Goal: Information Seeking & Learning: Compare options

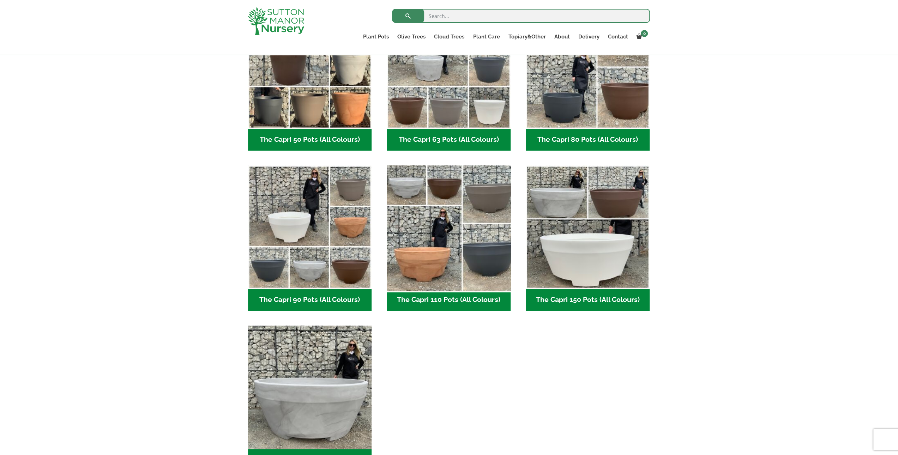
click at [437, 252] on img "Visit product category The Capri 110 Pots (All Colours)" at bounding box center [449, 227] width 130 height 130
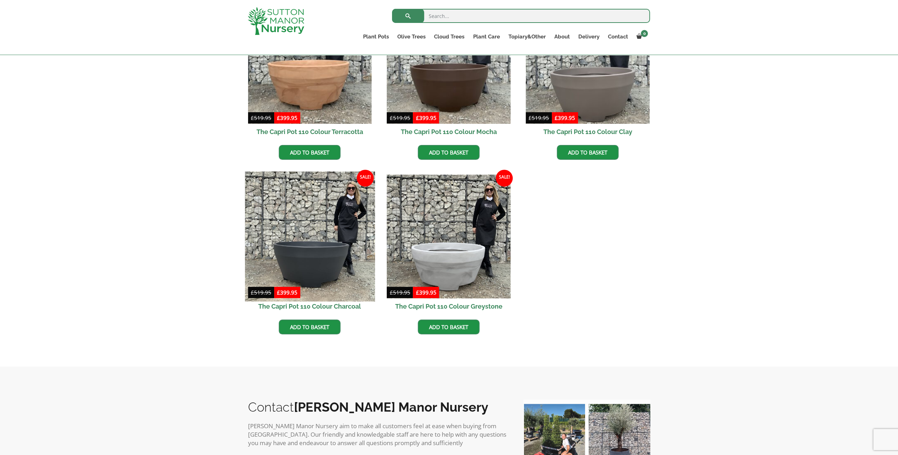
click at [297, 256] on img at bounding box center [310, 237] width 130 height 130
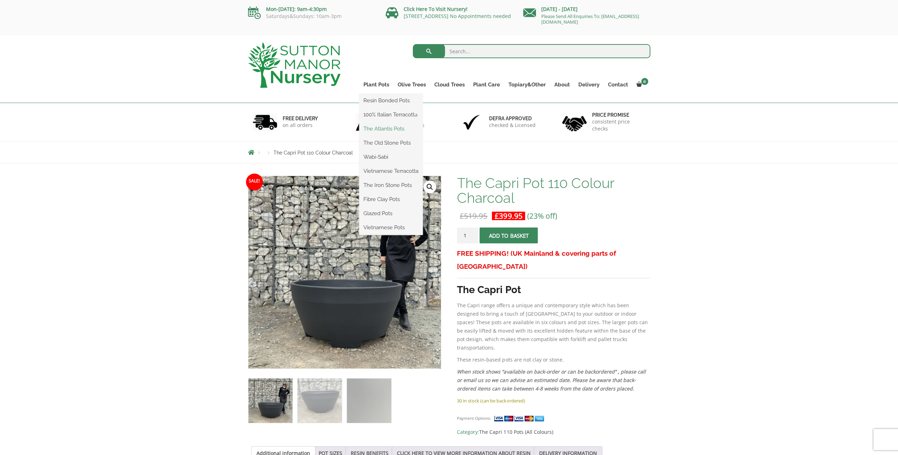
click at [370, 126] on link "The Atlantis Pots" at bounding box center [391, 128] width 64 height 11
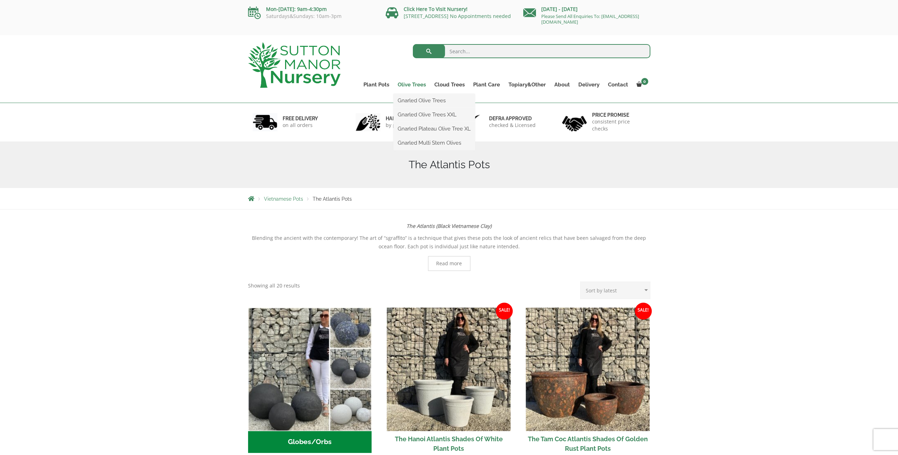
click at [413, 86] on link "Olive Trees" at bounding box center [411, 85] width 37 height 10
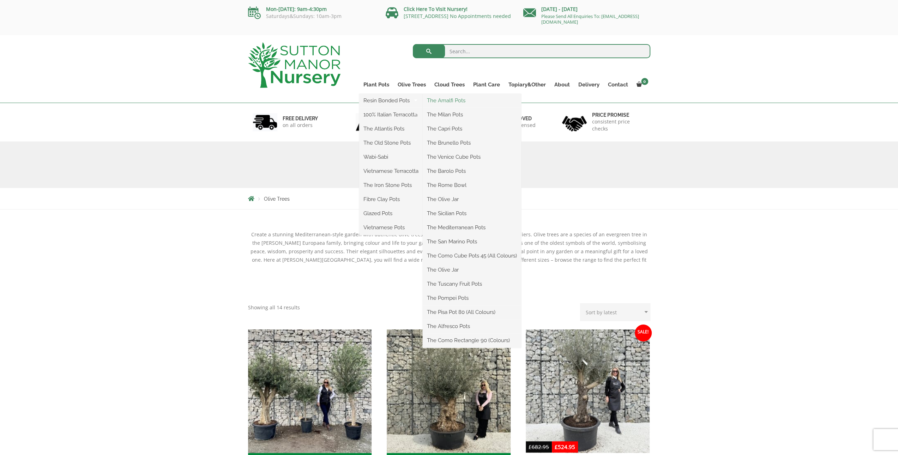
click at [464, 102] on link "The Amalfi Pots" at bounding box center [472, 100] width 98 height 11
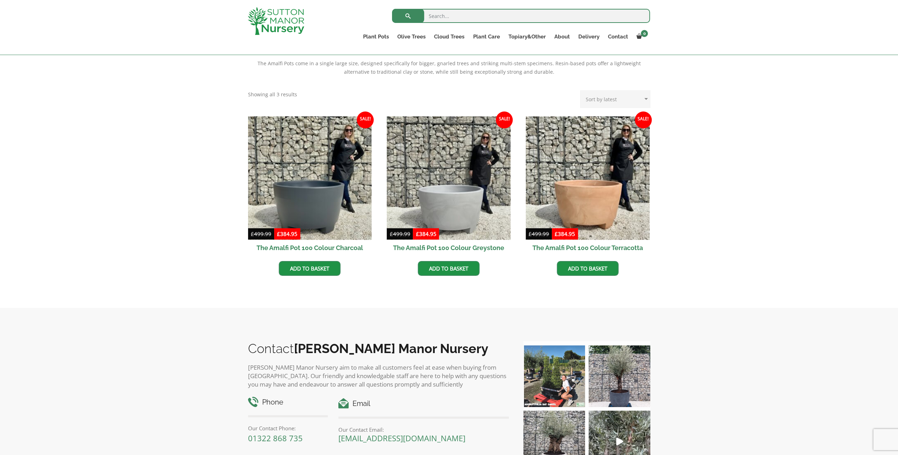
scroll to position [235, 0]
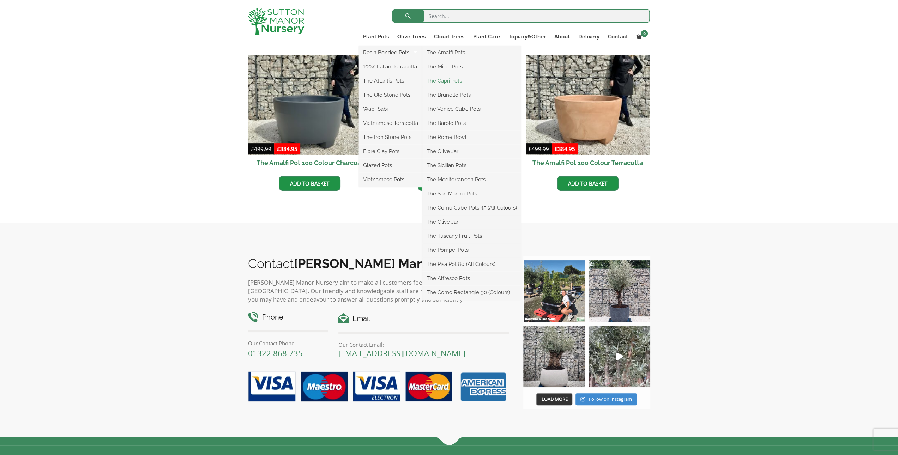
click at [447, 78] on link "The Capri Pots" at bounding box center [471, 81] width 98 height 11
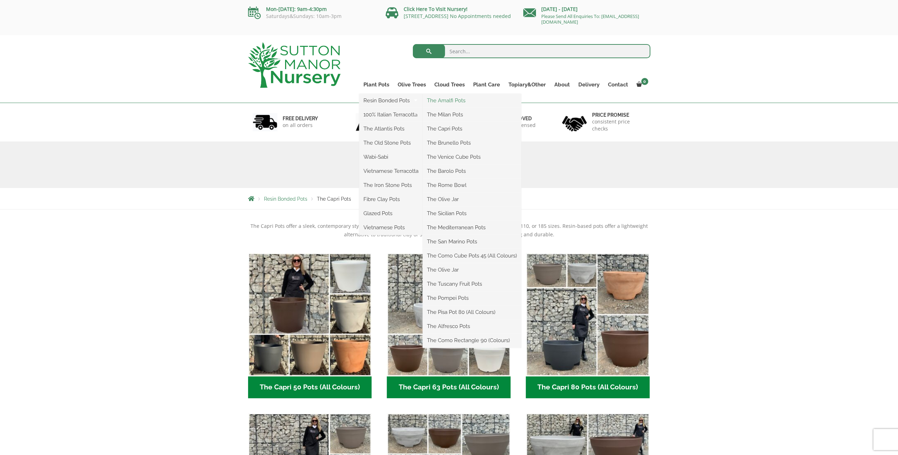
click at [438, 103] on link "The Amalfi Pots" at bounding box center [472, 100] width 98 height 11
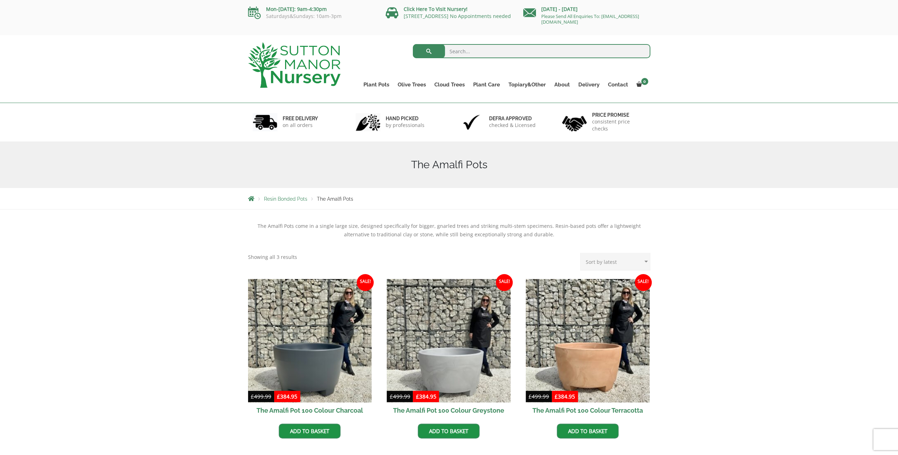
scroll to position [117, 0]
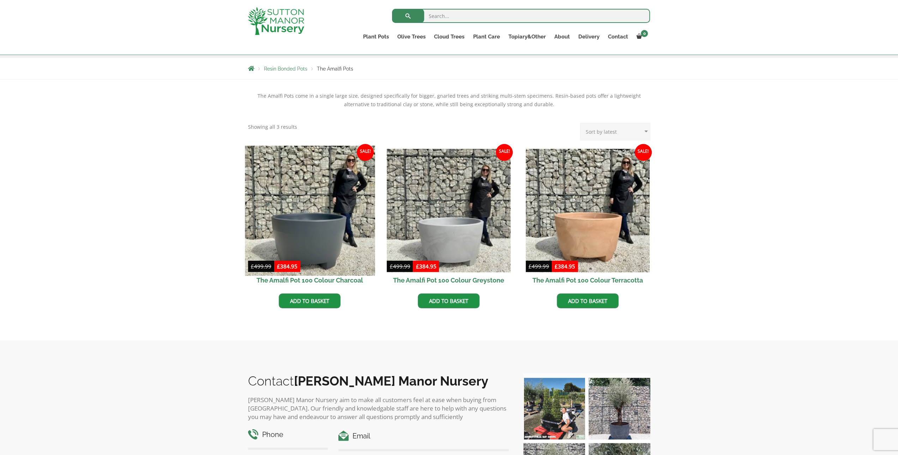
click at [329, 237] on img at bounding box center [310, 211] width 130 height 130
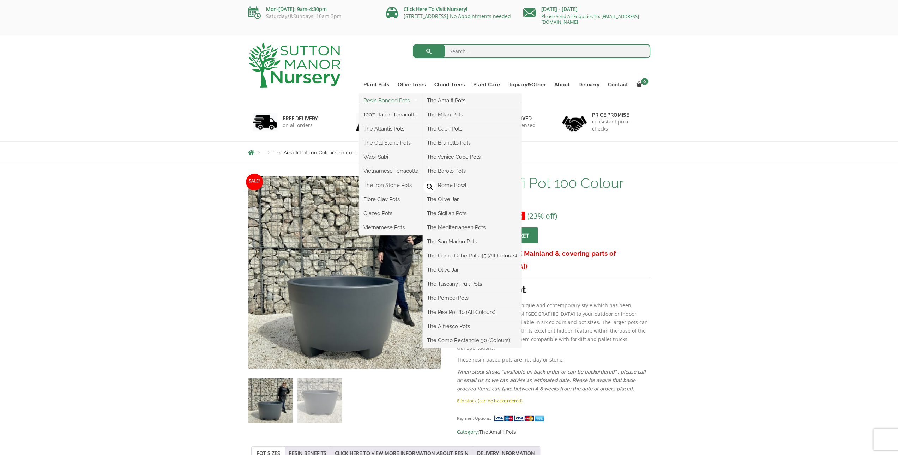
click at [367, 103] on link "Resin Bonded Pots" at bounding box center [391, 100] width 64 height 11
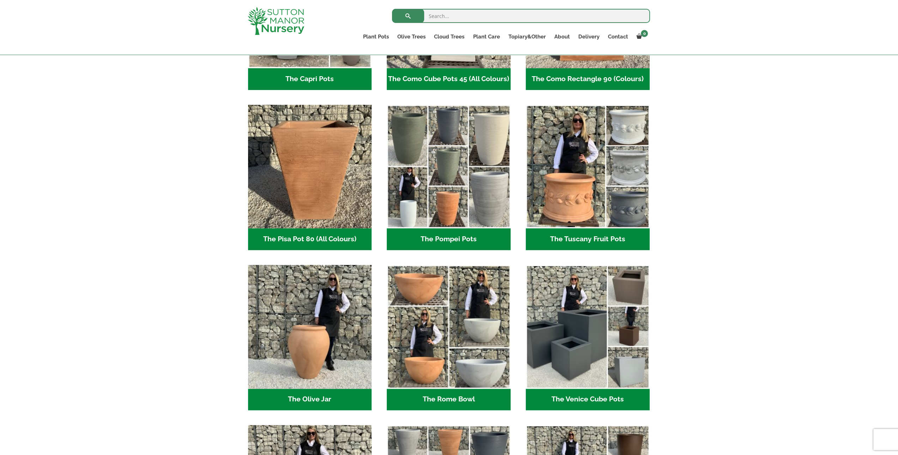
scroll to position [470, 0]
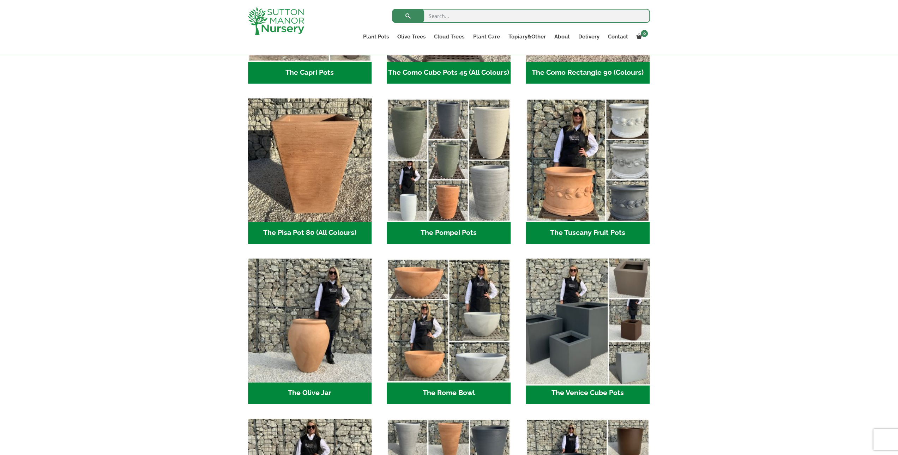
click at [561, 352] on img "Visit product category The Venice Cube Pots" at bounding box center [588, 320] width 130 height 130
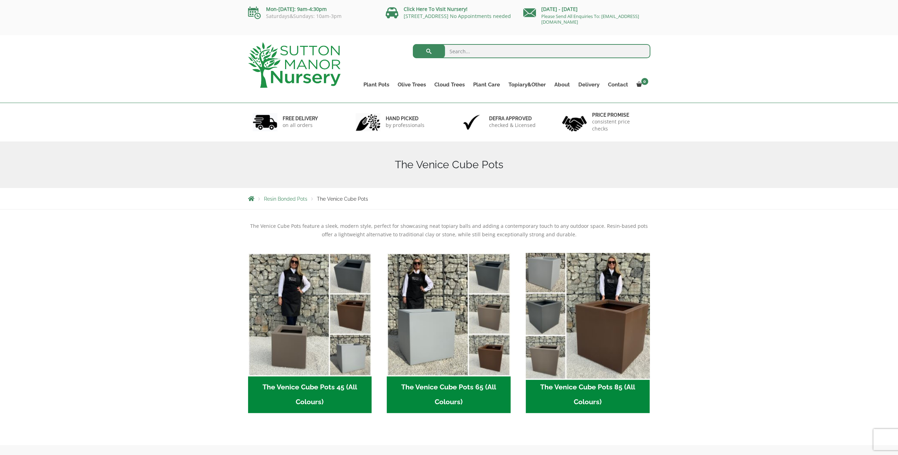
click at [599, 340] on img "Visit product category The Venice Cube Pots 85 (All Colours)" at bounding box center [588, 315] width 130 height 130
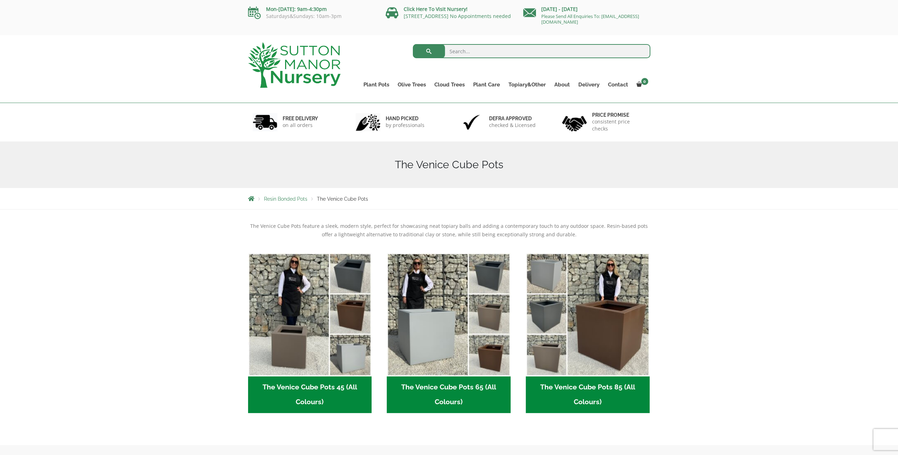
click at [585, 388] on h2 "The Venice Cube Pots 85 (All Colours) (4)" at bounding box center [588, 394] width 124 height 37
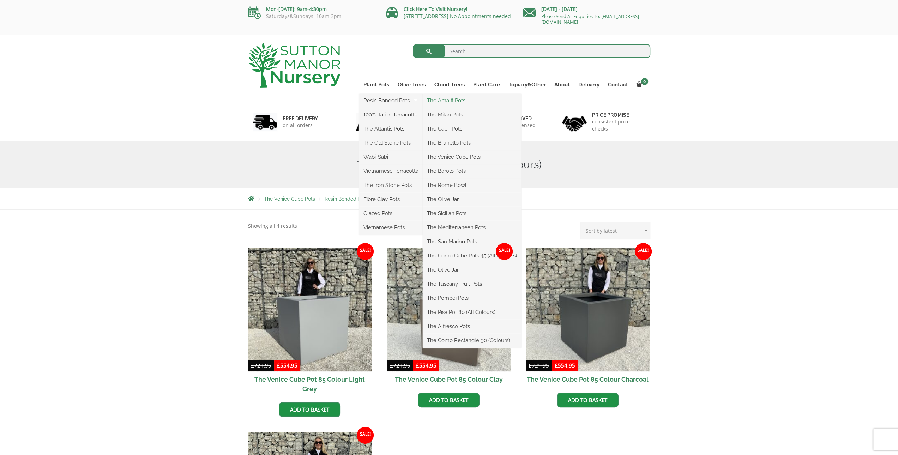
click link "The Amalfi Pots"
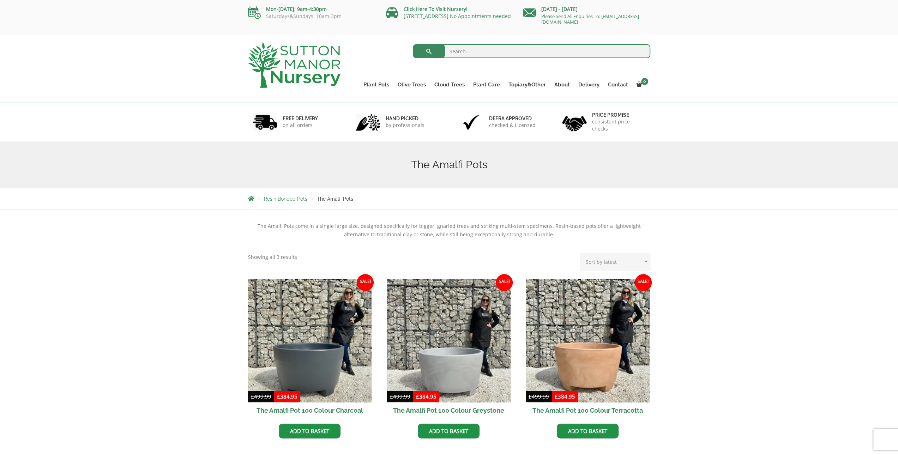
scroll to position [117, 0]
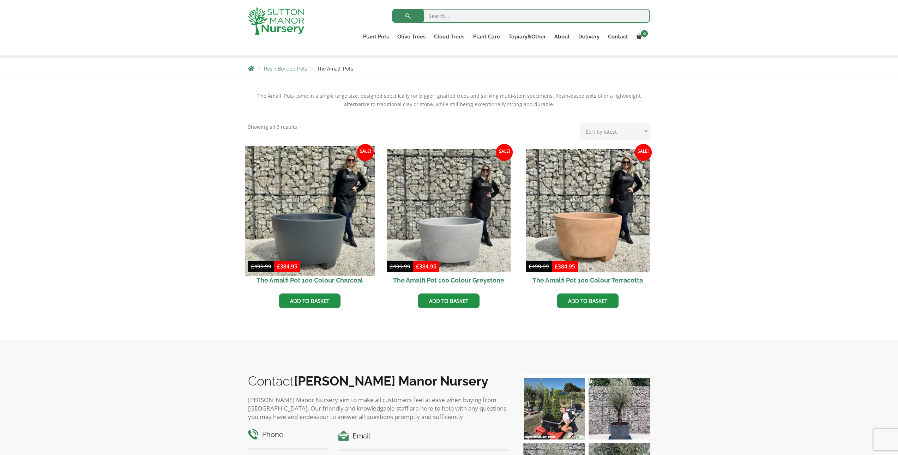
click at [299, 226] on img at bounding box center [310, 211] width 130 height 130
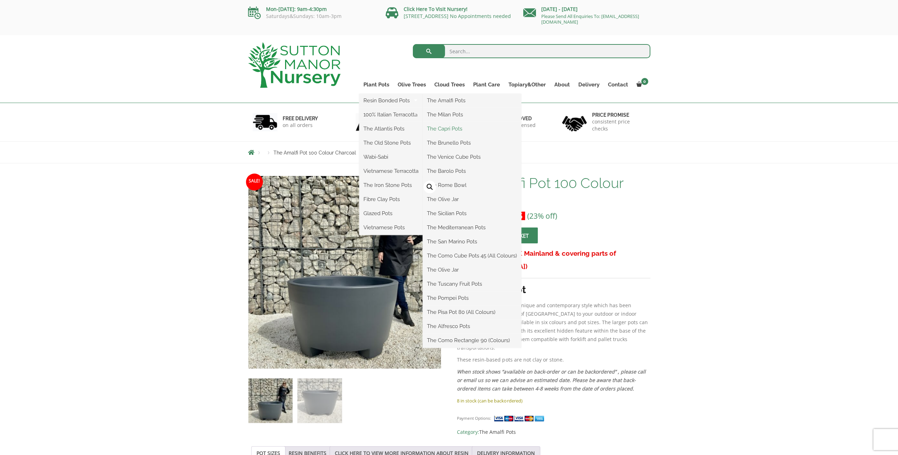
click at [445, 127] on link "The Capri Pots" at bounding box center [472, 128] width 98 height 11
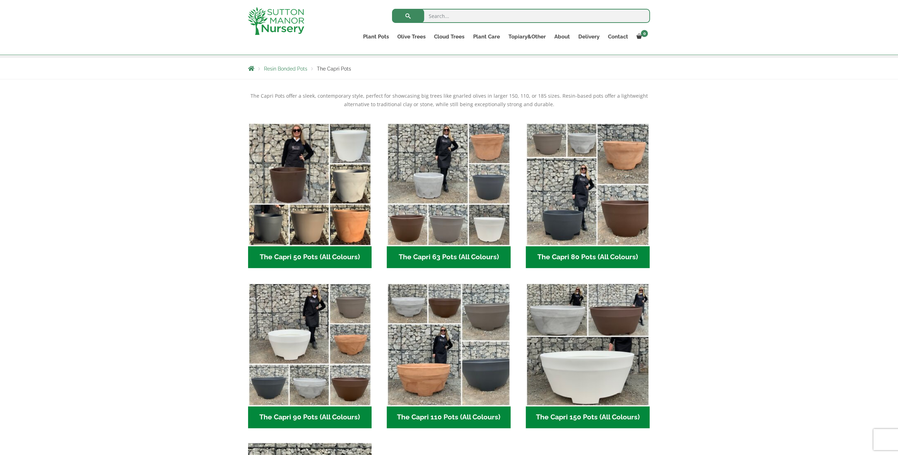
scroll to position [235, 0]
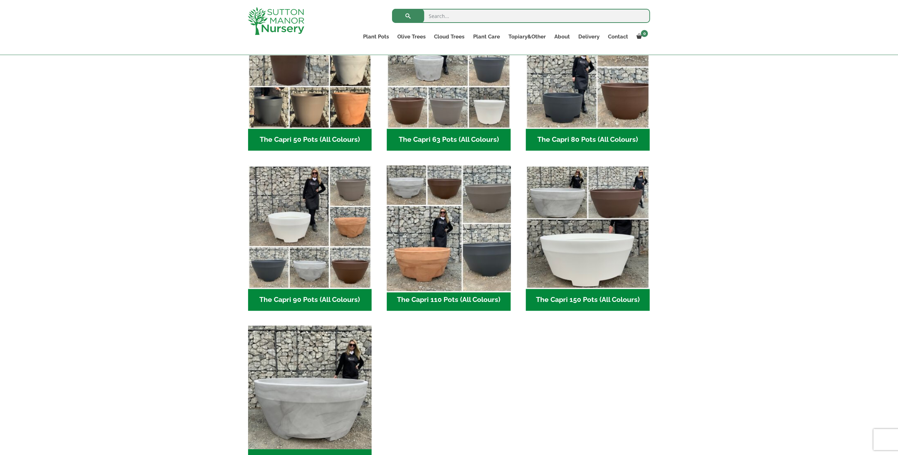
click at [480, 258] on img "Visit product category The Capri 110 Pots (All Colours)" at bounding box center [449, 227] width 130 height 130
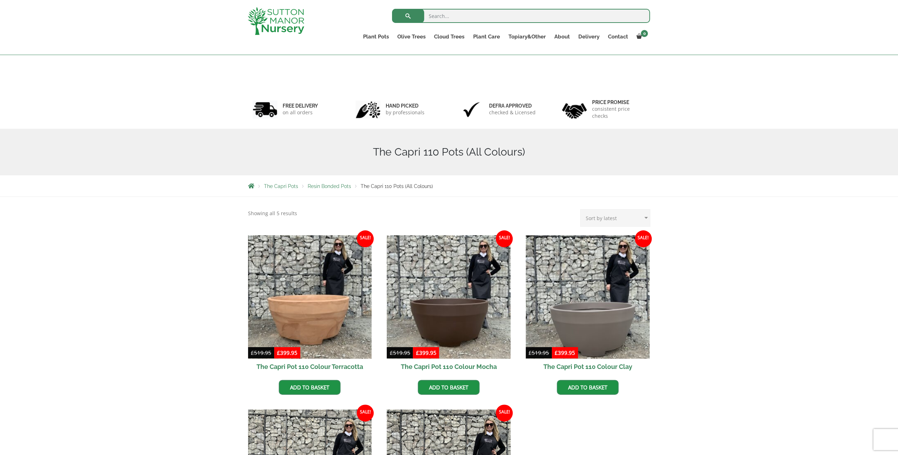
scroll to position [117, 0]
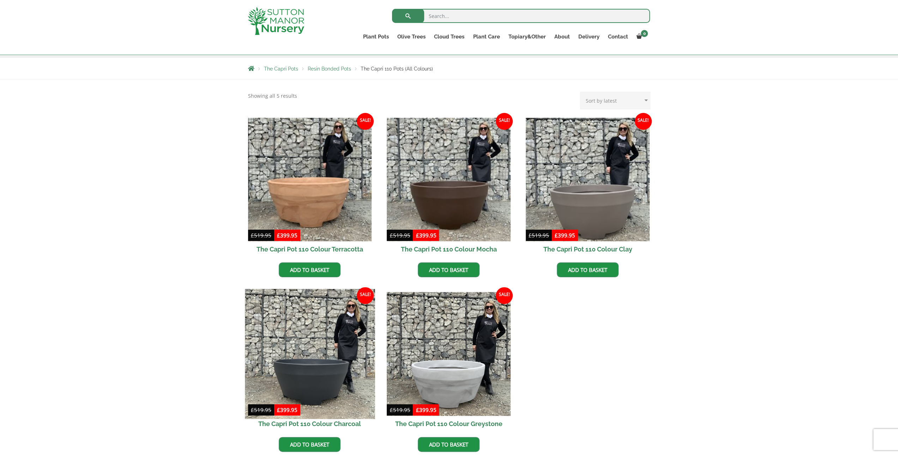
click at [314, 367] on img at bounding box center [310, 354] width 130 height 130
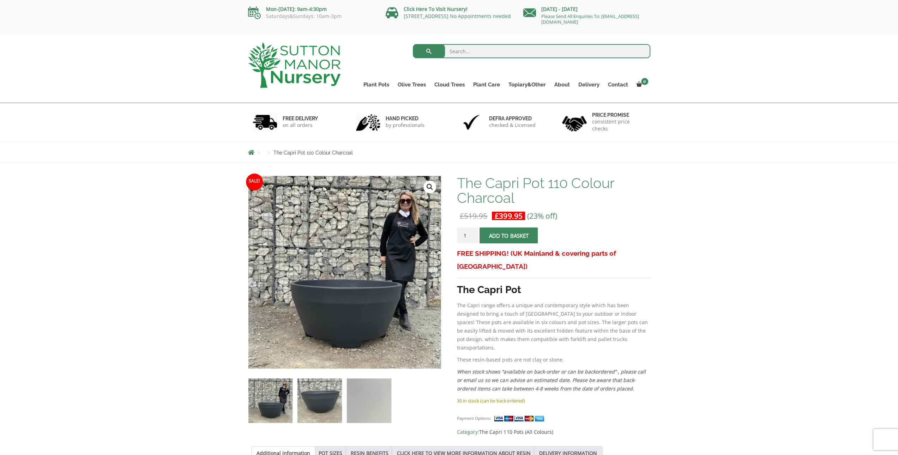
click at [322, 405] on img at bounding box center [319, 401] width 44 height 44
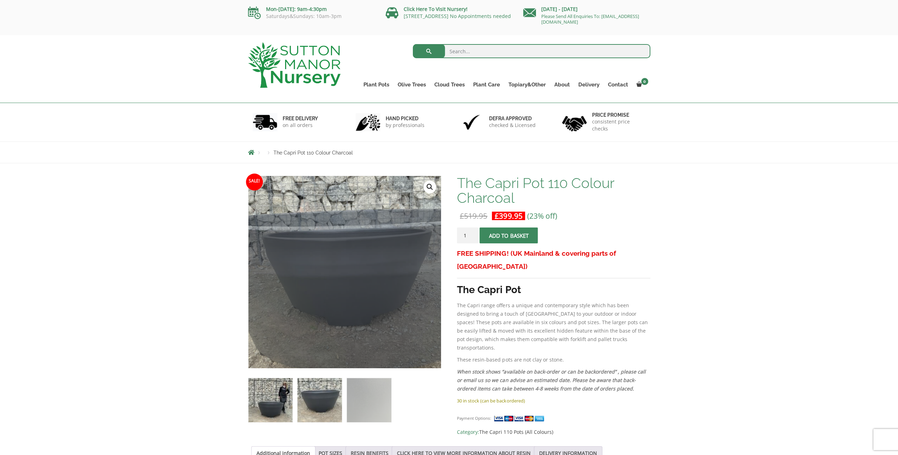
drag, startPoint x: 334, startPoint y: 251, endPoint x: 263, endPoint y: 414, distance: 177.9
click at [263, 414] on img at bounding box center [270, 400] width 44 height 44
